Goal: Check status: Check status

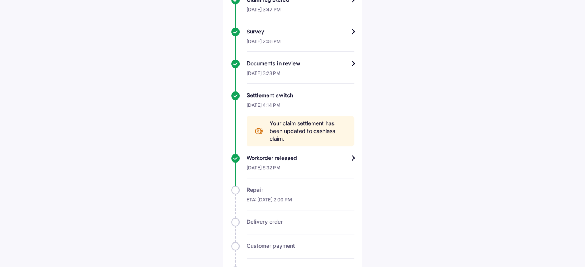
scroll to position [343, 0]
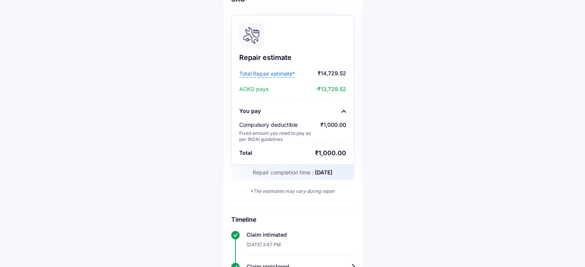
scroll to position [71, 0]
click at [279, 71] on span "Total Repair estimate*" at bounding box center [267, 75] width 56 height 8
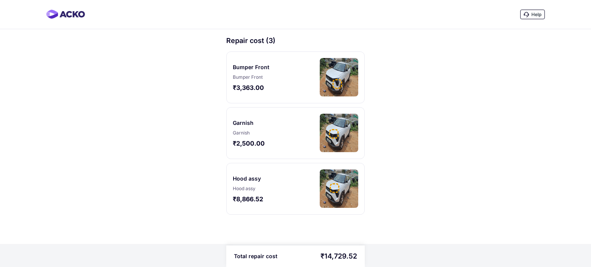
click at [337, 73] on img at bounding box center [339, 77] width 38 height 38
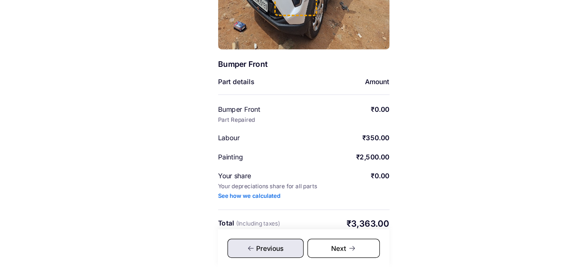
scroll to position [100, 0]
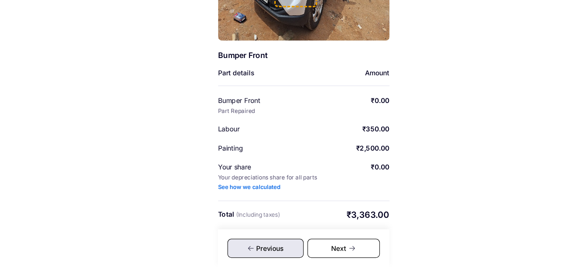
click at [321, 250] on div "Next" at bounding box center [325, 251] width 58 height 15
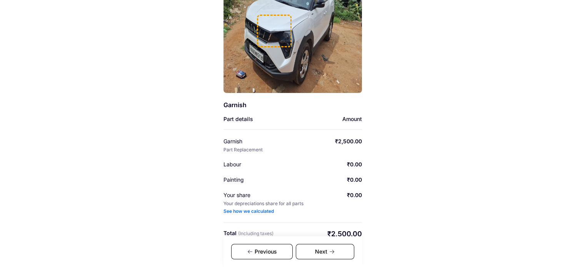
scroll to position [100, 0]
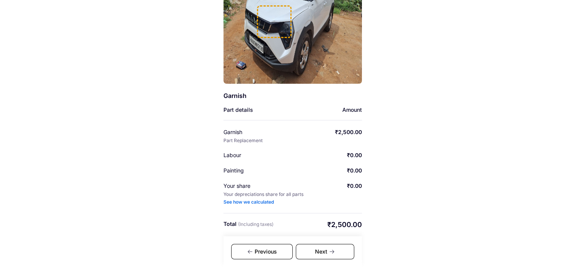
click at [337, 252] on div "Next" at bounding box center [325, 251] width 58 height 15
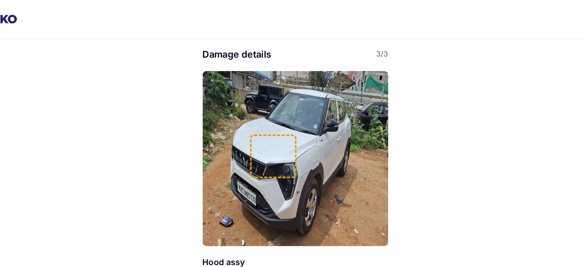
click at [191, 100] on div "Help Damage details 3/3 Hood assy Part details Amount Hood assy Part Repaired ₹…" at bounding box center [292, 184] width 585 height 368
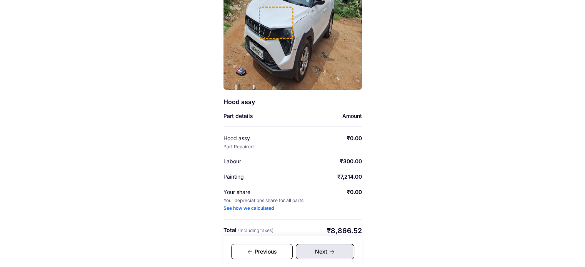
scroll to position [100, 0]
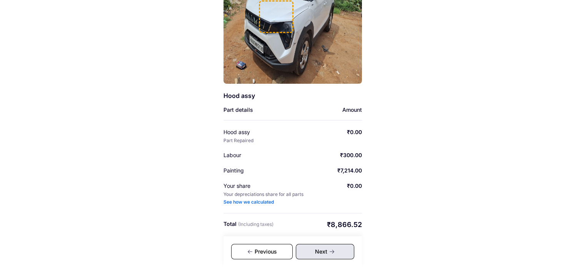
click at [248, 252] on icon at bounding box center [250, 252] width 6 height 6
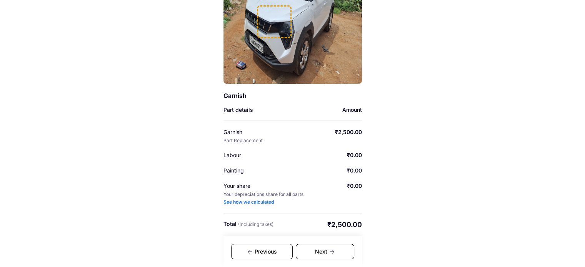
click at [245, 256] on div "Previous" at bounding box center [262, 251] width 62 height 15
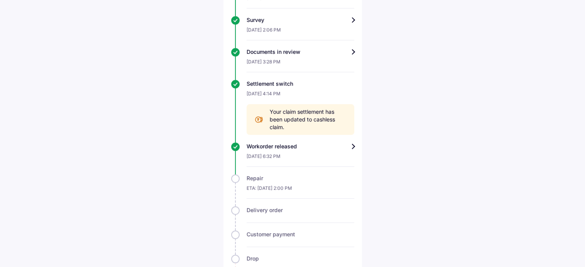
scroll to position [386, 0]
